Goal: Information Seeking & Learning: Get advice/opinions

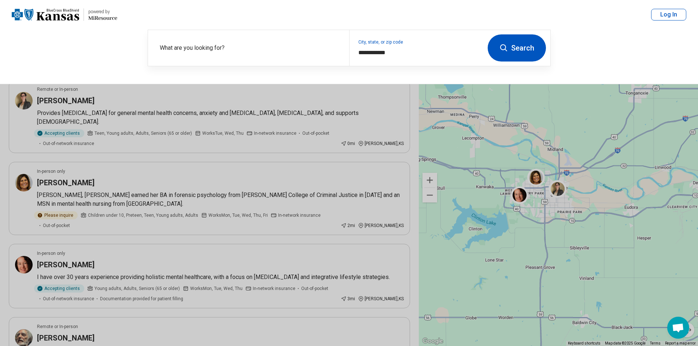
select select "***"
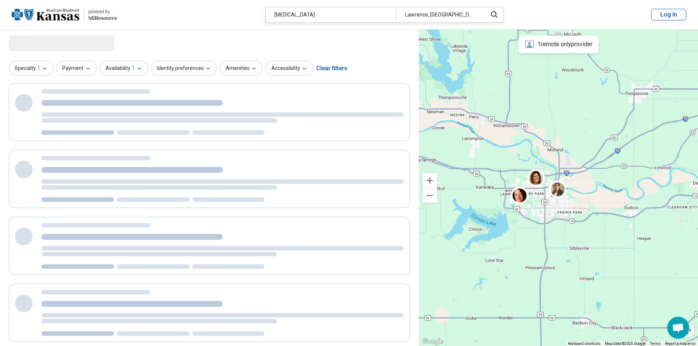
select select "***"
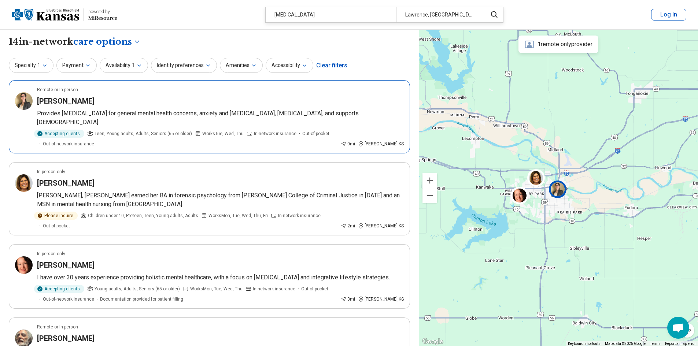
click at [152, 101] on div "Kalie Shanks" at bounding box center [220, 101] width 367 height 10
click at [108, 260] on div "Maria Ilardi" at bounding box center [220, 265] width 367 height 10
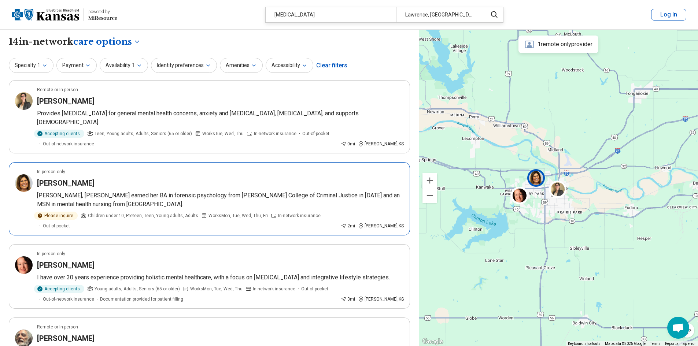
click at [293, 195] on p "[PERSON_NAME], [PERSON_NAME] earned her BA in forensic psychology from [PERSON_…" at bounding box center [220, 200] width 367 height 18
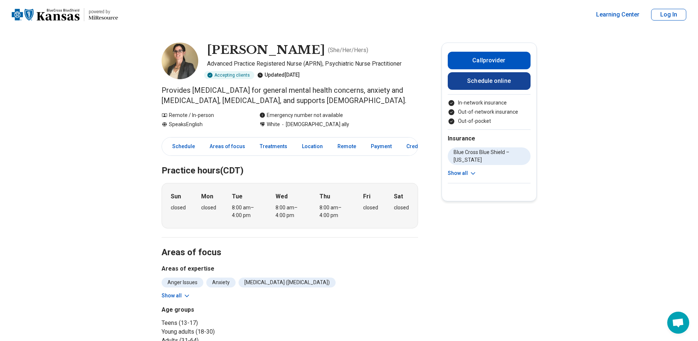
click at [494, 78] on link "Schedule online" at bounding box center [489, 81] width 83 height 18
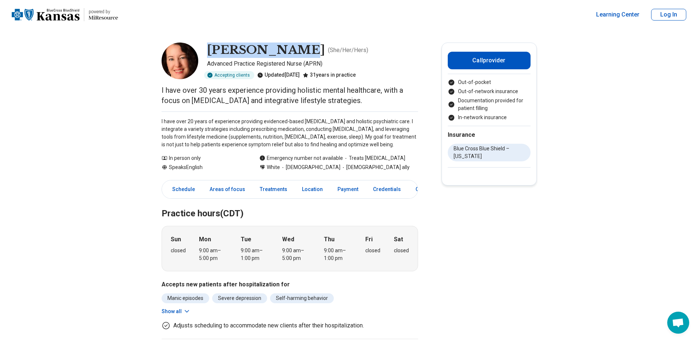
drag, startPoint x: 282, startPoint y: 48, endPoint x: 212, endPoint y: 51, distance: 70.8
click at [212, 51] on h1 "Maria Ilardi" at bounding box center [266, 49] width 118 height 15
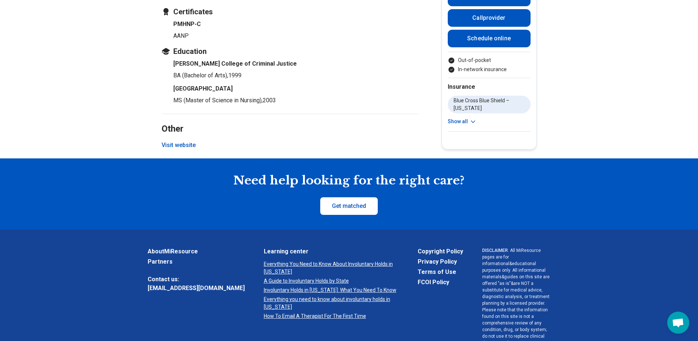
scroll to position [880, 0]
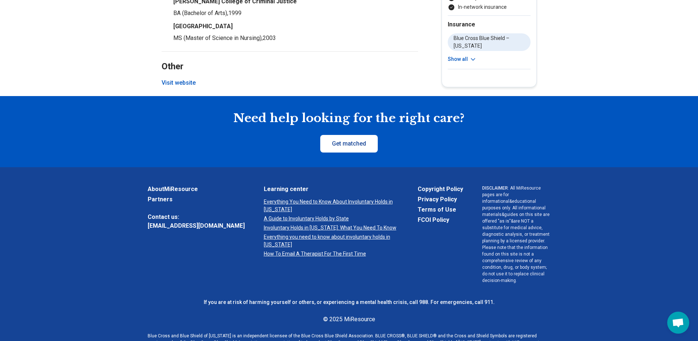
click at [353, 144] on link "Get matched" at bounding box center [348, 144] width 57 height 18
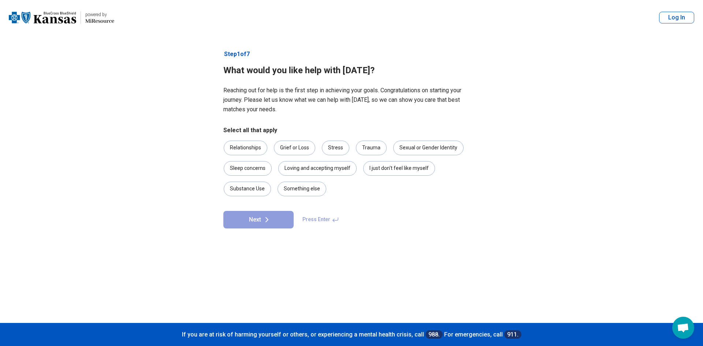
click at [173, 259] on main "powered by Miresource logo Log In Step 1 of 7 What would you like help with [DA…" at bounding box center [351, 173] width 703 height 346
